Goal: Task Accomplishment & Management: Use online tool/utility

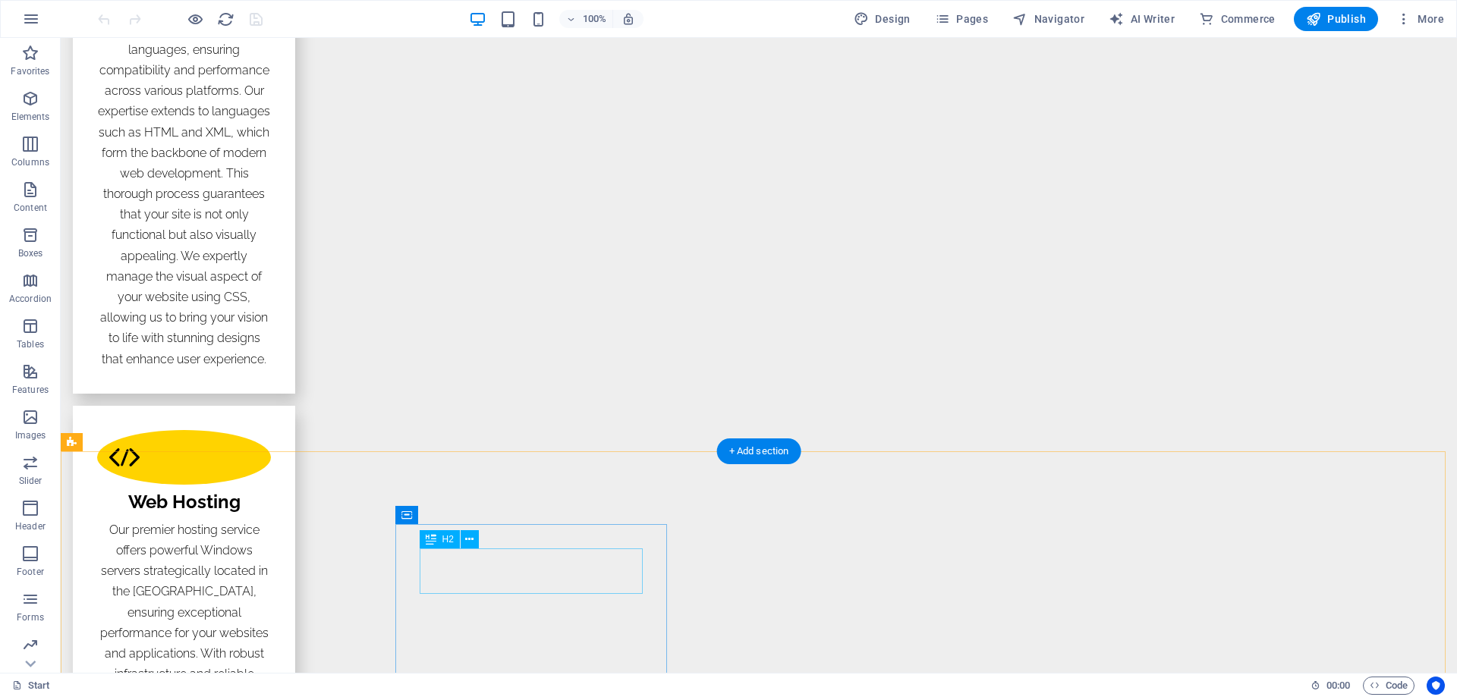
scroll to position [2656, 0]
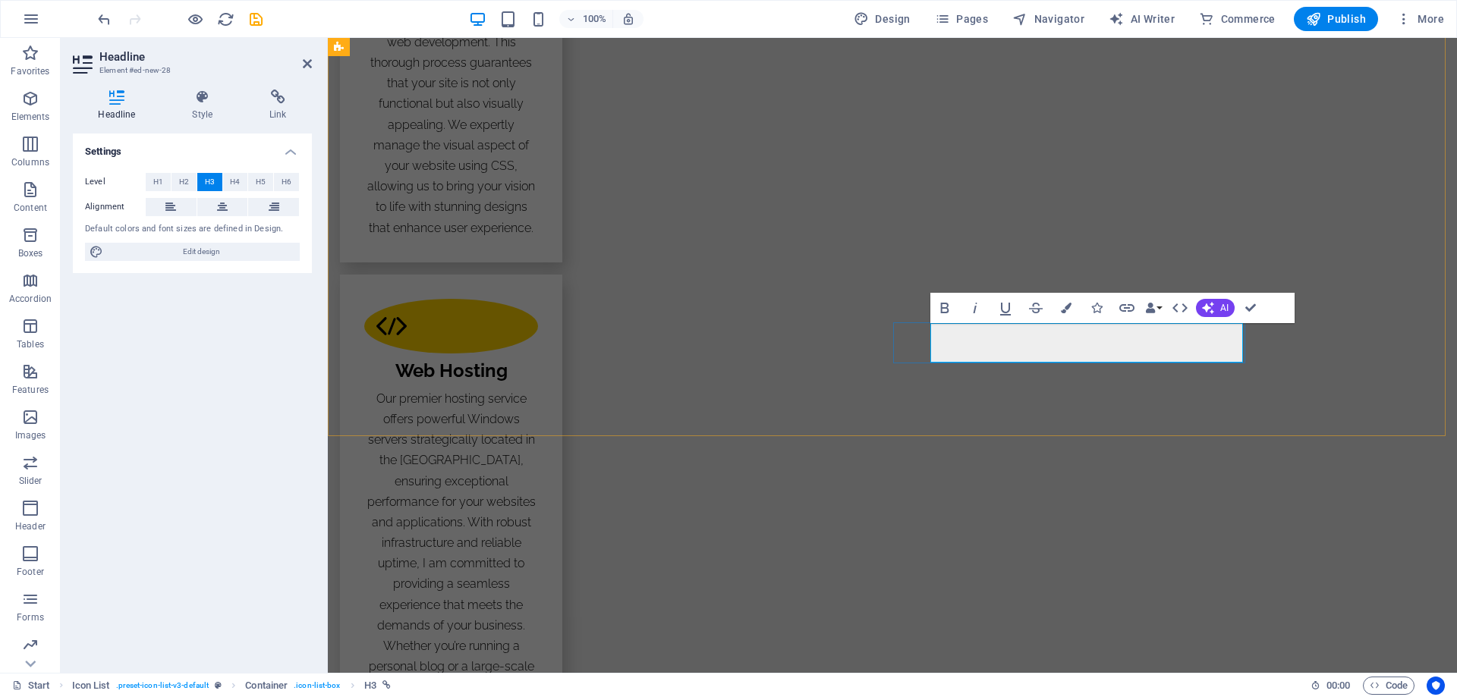
drag, startPoint x: 1050, startPoint y: 343, endPoint x: 942, endPoint y: 340, distance: 107.8
click at [1129, 303] on icon "button" at bounding box center [1127, 308] width 18 height 18
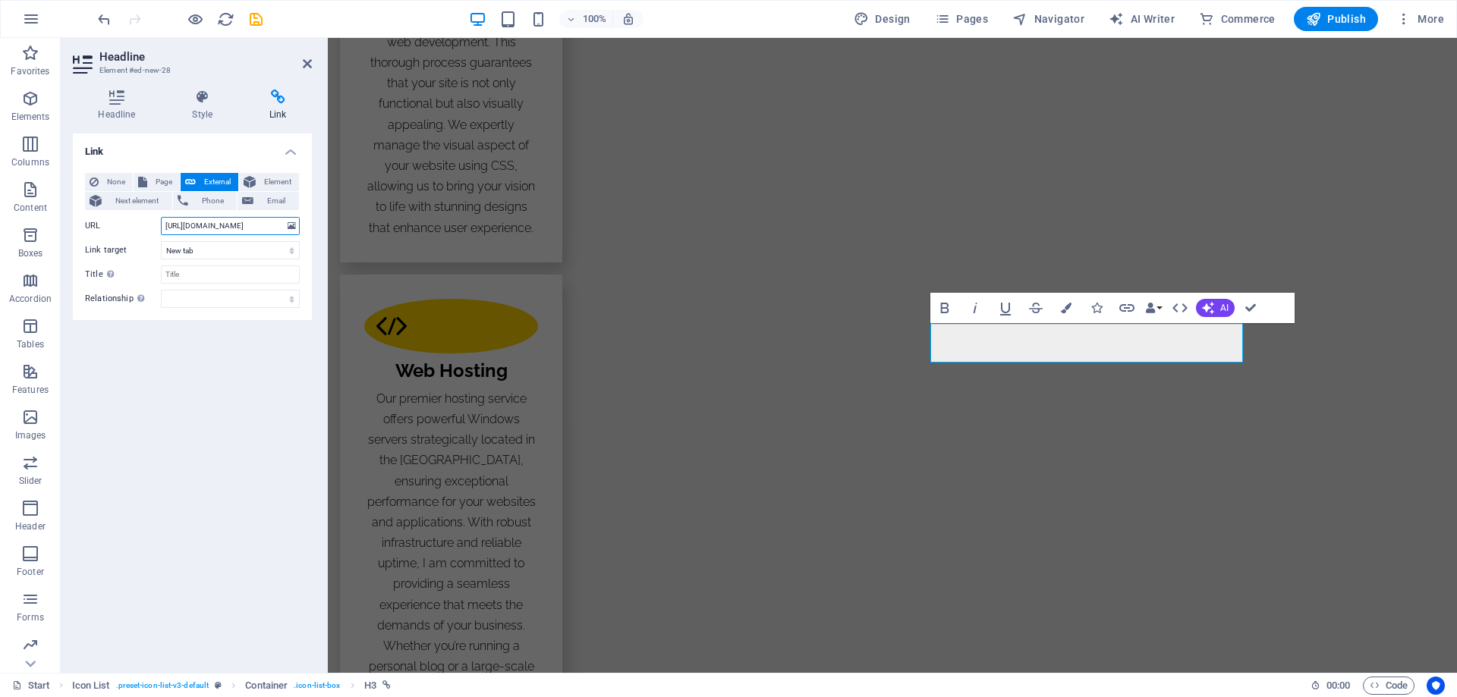
click at [190, 225] on input "[URL][DOMAIN_NAME]" at bounding box center [230, 226] width 139 height 18
type input "[URL][DOMAIN_NAME]"
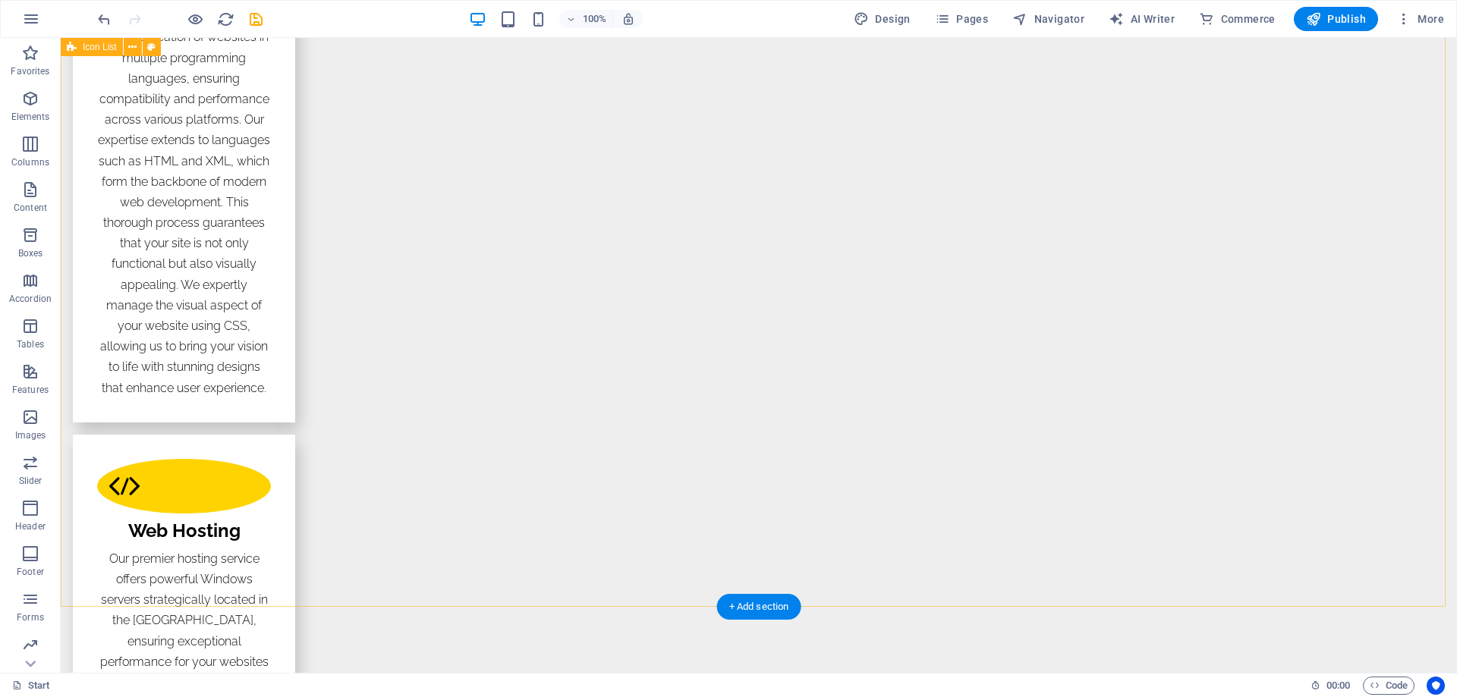
scroll to position [2504, 0]
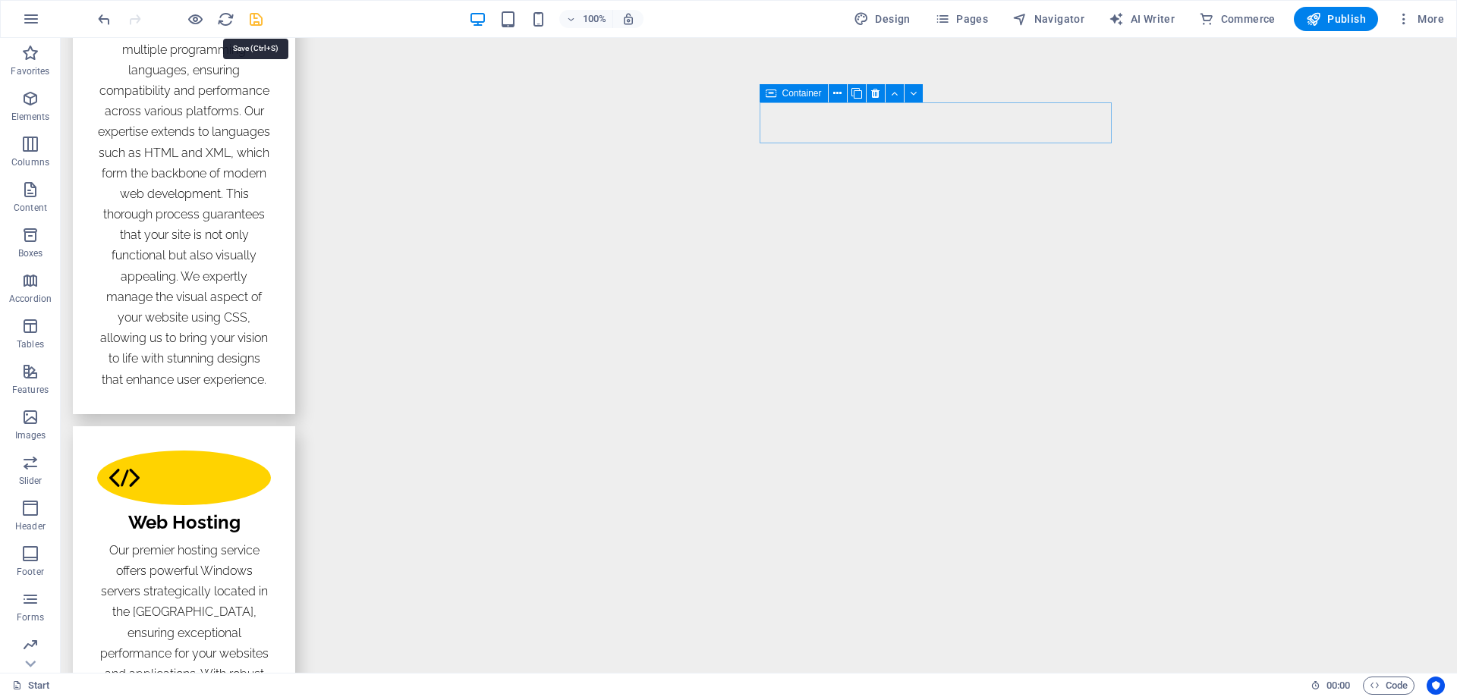
click at [0, 0] on icon "save" at bounding box center [0, 0] width 0 height 0
